Goal: Transaction & Acquisition: Purchase product/service

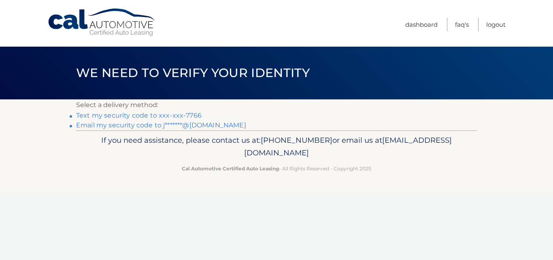
click at [186, 115] on link "Text my security code to xxx-xxx-7766" at bounding box center [139, 115] width 126 height 8
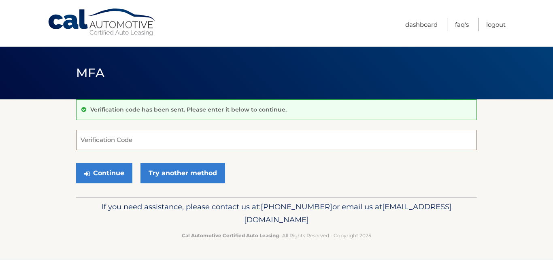
click at [169, 136] on input "Verification Code" at bounding box center [276, 140] width 401 height 20
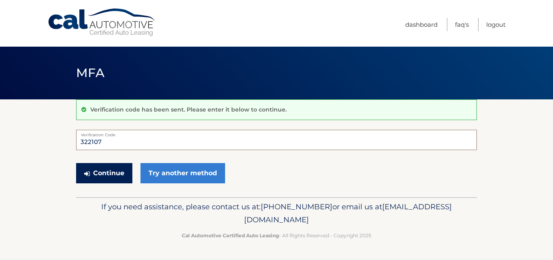
type input "322107"
click at [103, 170] on button "Continue" at bounding box center [104, 173] width 56 height 20
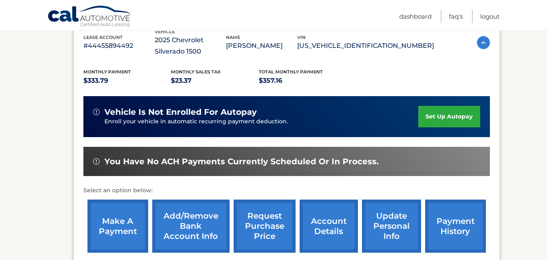
scroll to position [200, 0]
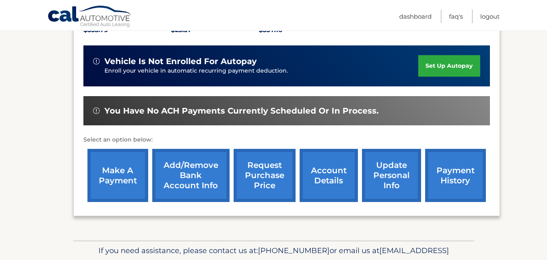
click at [136, 175] on link "make a payment" at bounding box center [117, 175] width 61 height 53
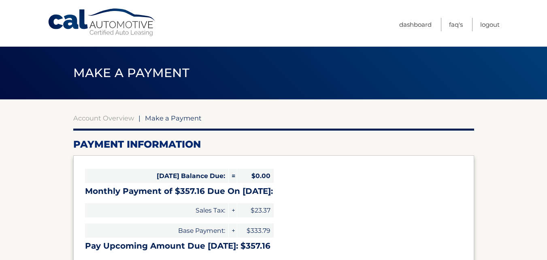
select select "ZmVhMGViZGItMGQ1Mi00YmI5LWI5MjQtYjM1M2RiYjQ4MTM3"
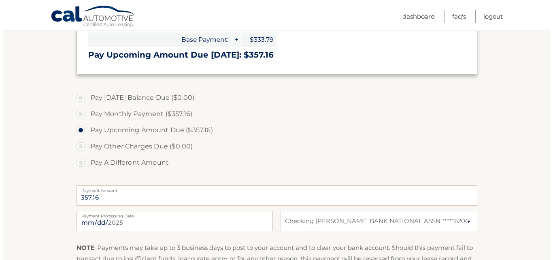
scroll to position [241, 0]
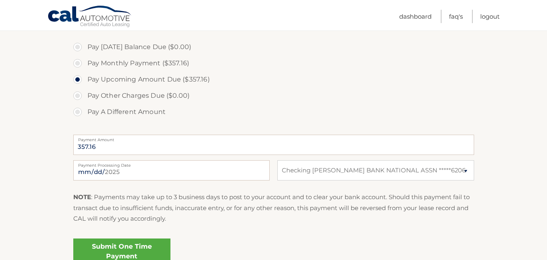
click at [159, 250] on link "Submit One Time Payment" at bounding box center [121, 251] width 97 height 26
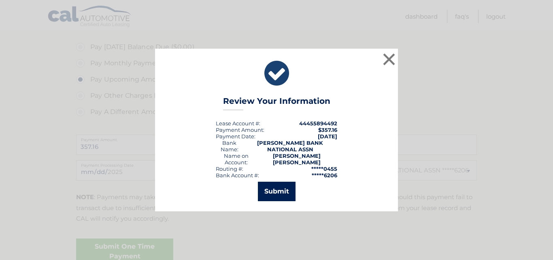
click at [265, 194] on button "Submit" at bounding box center [277, 190] width 38 height 19
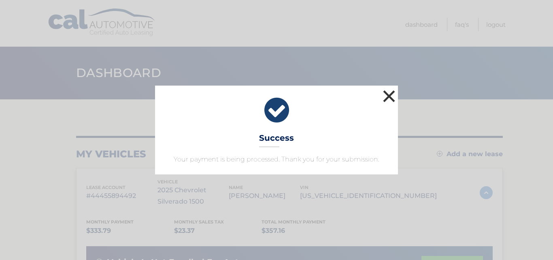
click at [390, 90] on button "×" at bounding box center [389, 96] width 16 height 16
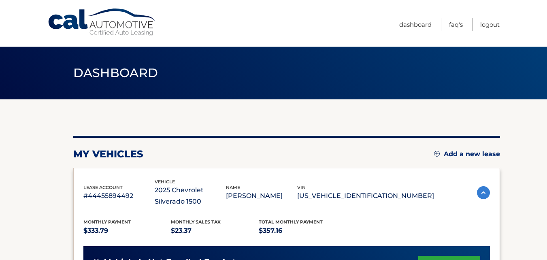
click at [390, 90] on header "Dashboard" at bounding box center [273, 73] width 401 height 53
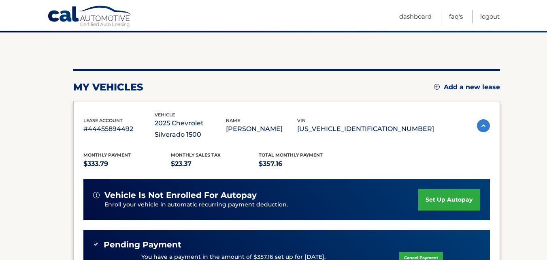
scroll to position [77, 0]
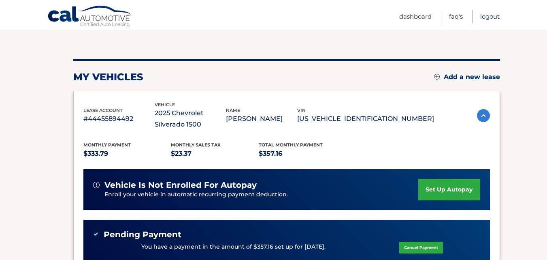
click at [480, 12] on link "Logout" at bounding box center [489, 16] width 19 height 13
